Goal: Information Seeking & Learning: Find specific fact

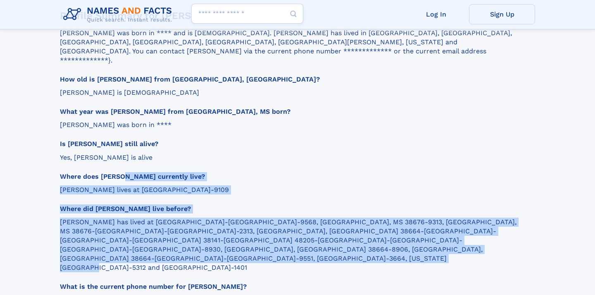
scroll to position [866, 0]
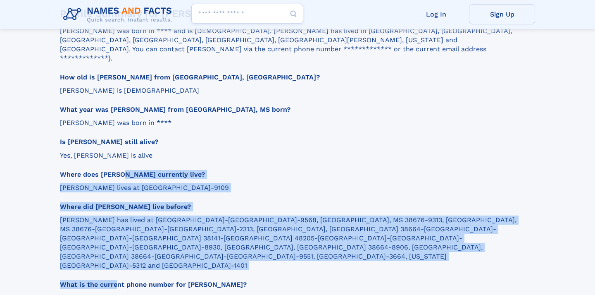
drag, startPoint x: 60, startPoint y: 134, endPoint x: 56, endPoint y: 220, distance: 86.4
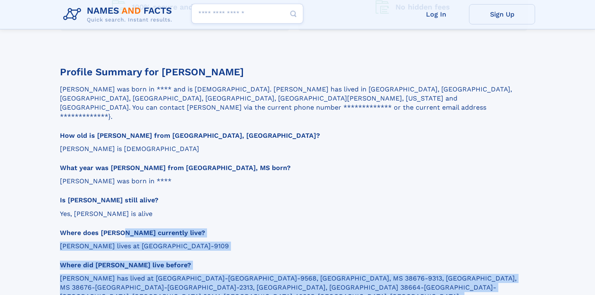
scroll to position [803, 0]
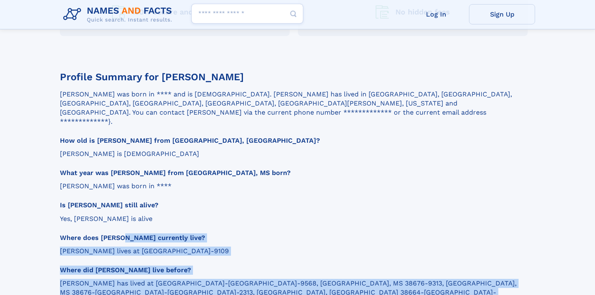
copy section "Where does Sherice Jones currently live? Sherice lives at Tunica, MS 38676-9109…"
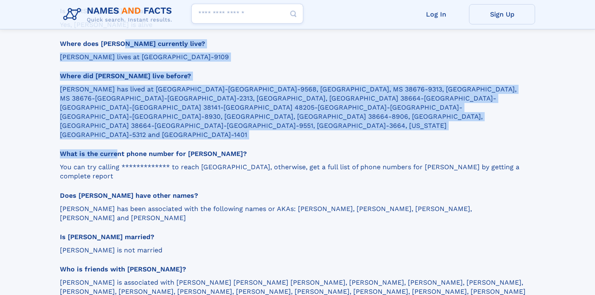
scroll to position [998, 0]
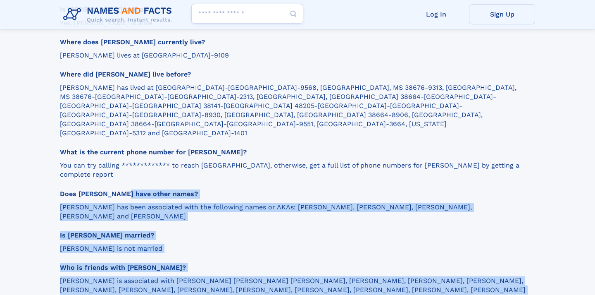
drag, startPoint x: 61, startPoint y: 178, endPoint x: 57, endPoint y: 273, distance: 95.1
copy section "Does Sherice Jones have other names? Sherice has been associated with the follo…"
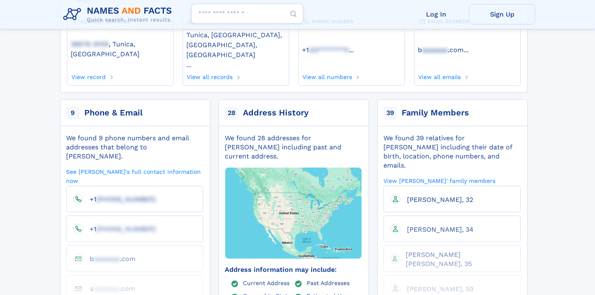
scroll to position [113, 0]
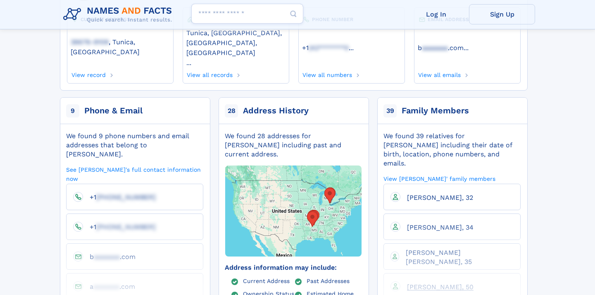
click at [427, 283] on span "[PERSON_NAME], 50" at bounding box center [440, 287] width 67 height 8
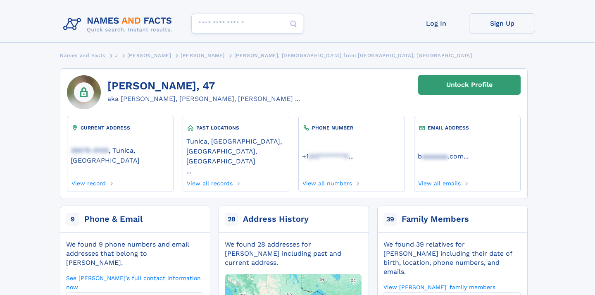
scroll to position [0, 0]
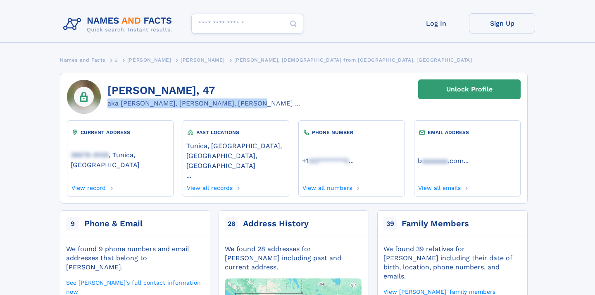
drag, startPoint x: 231, startPoint y: 101, endPoint x: 153, endPoint y: 81, distance: 80.6
click at [153, 81] on div "Sherice Jones, 47 aka Sherice M Jones, Sherice Howard, Sherice ..." at bounding box center [203, 97] width 193 height 34
copy div "Sherice Jones, 47 aka Sherice M Jones, Sherice Howard,"
